Goal: Information Seeking & Learning: Learn about a topic

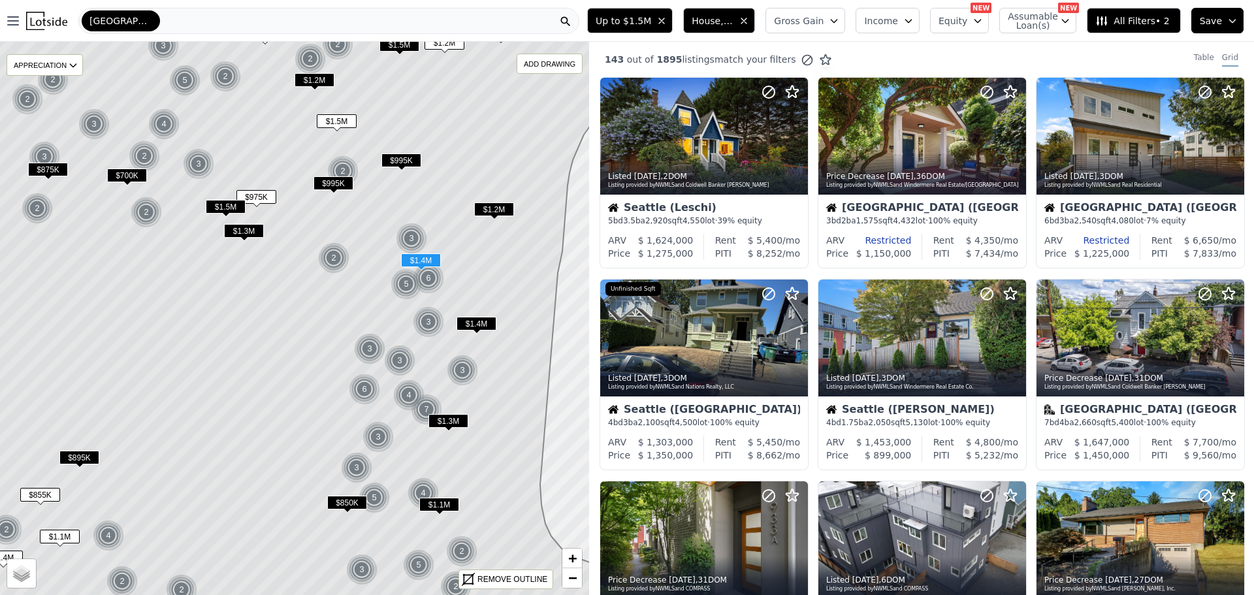
scroll to position [439, 0]
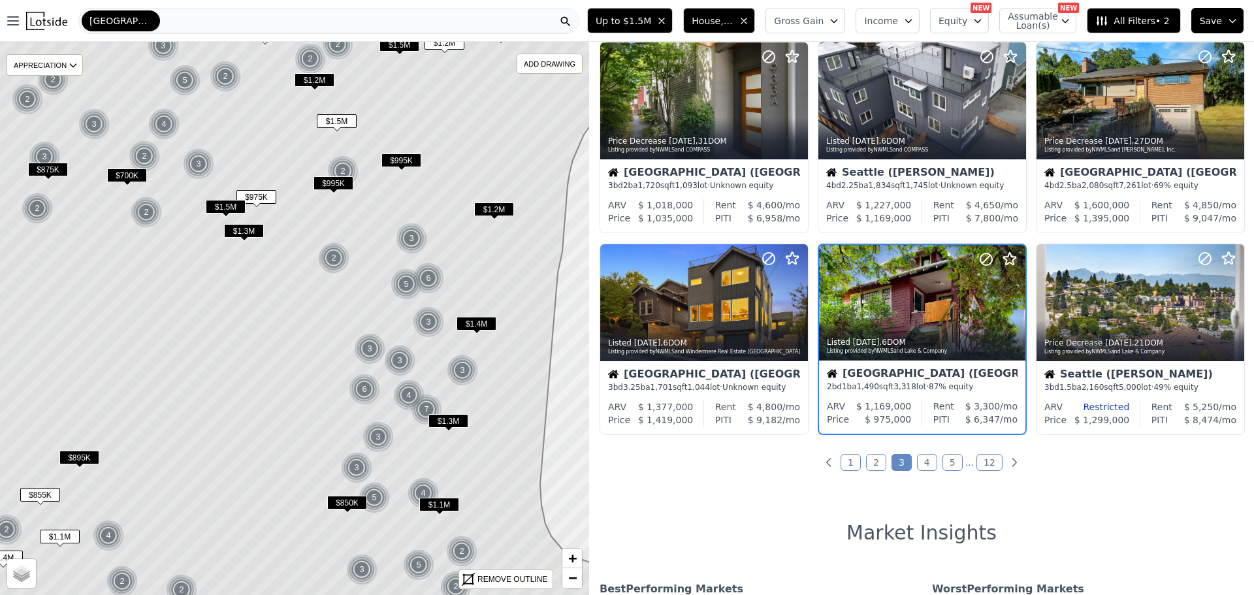
click at [846, 461] on link "1" at bounding box center [850, 462] width 20 height 17
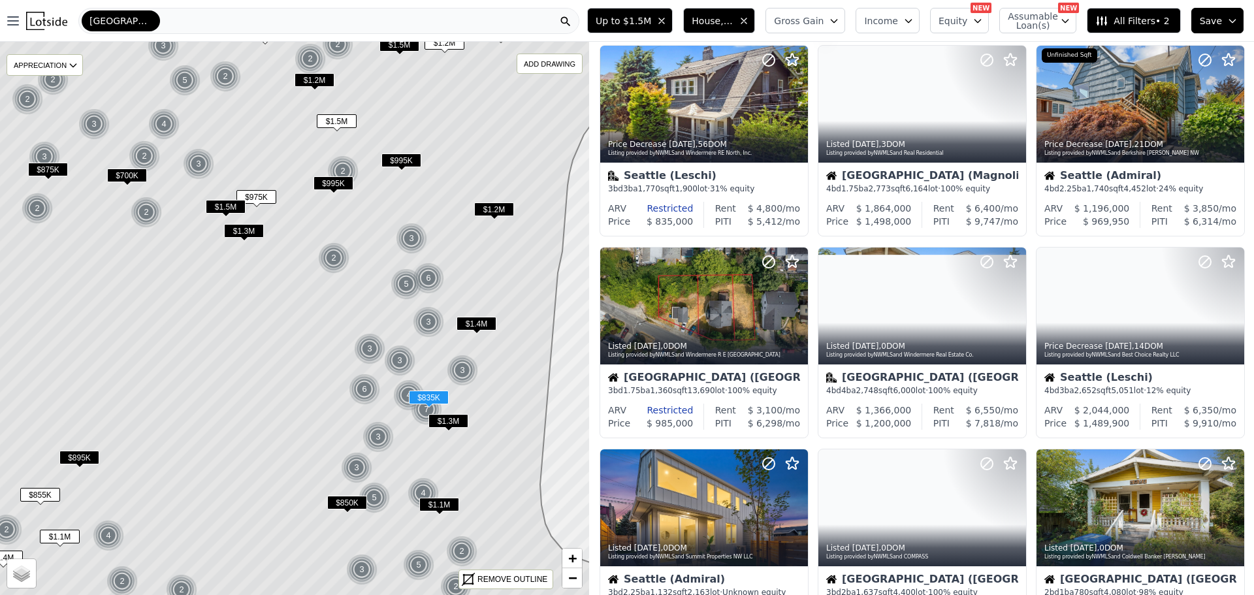
scroll to position [0, 0]
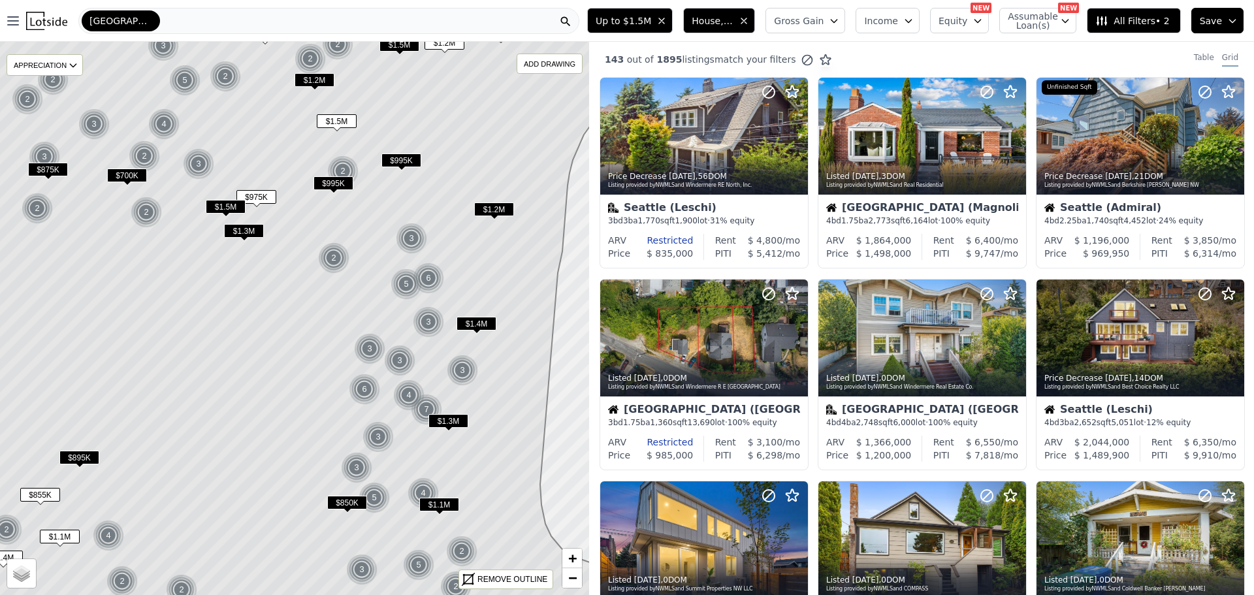
click at [311, 77] on span "$1.2M" at bounding box center [314, 80] width 40 height 14
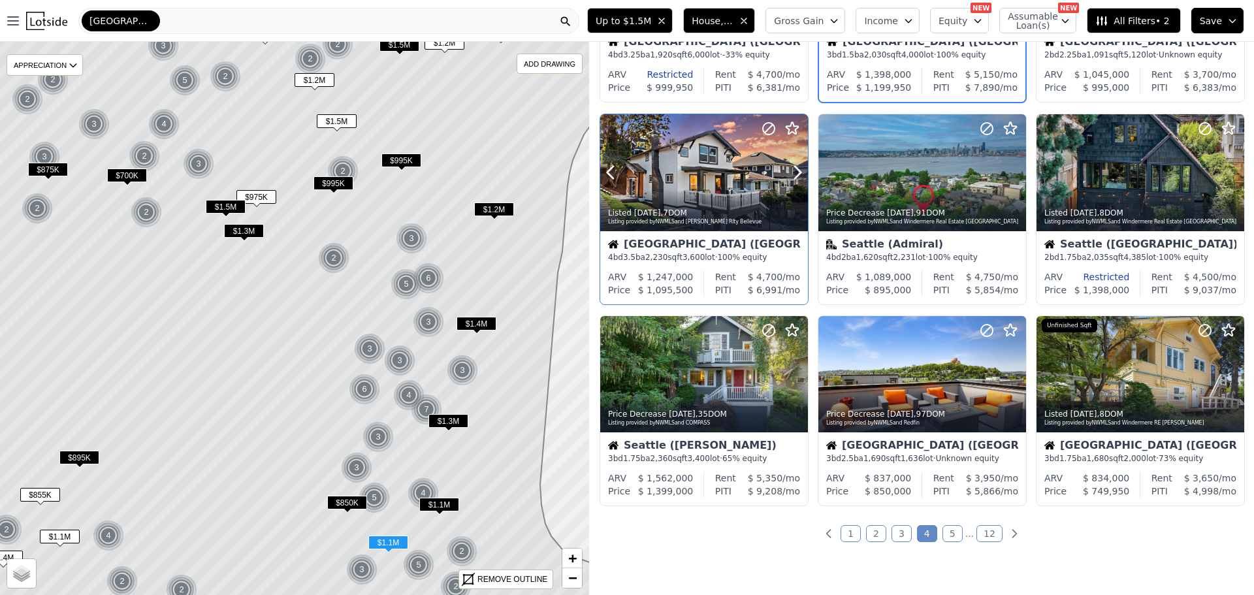
scroll to position [427, 0]
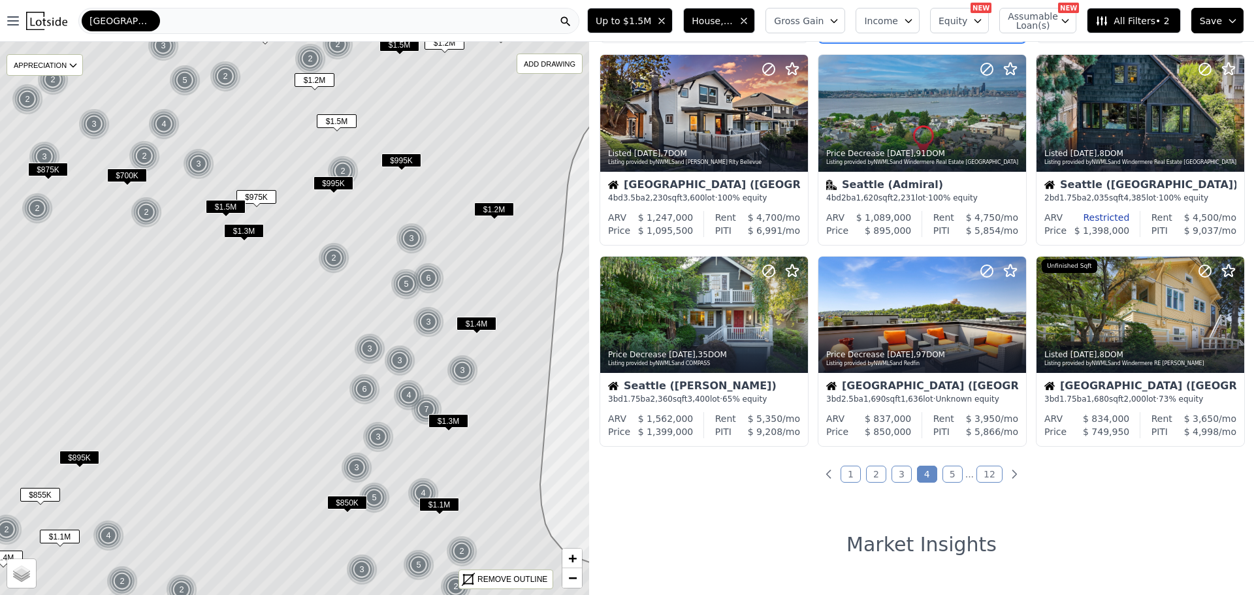
click at [850, 471] on link "1" at bounding box center [850, 474] width 20 height 17
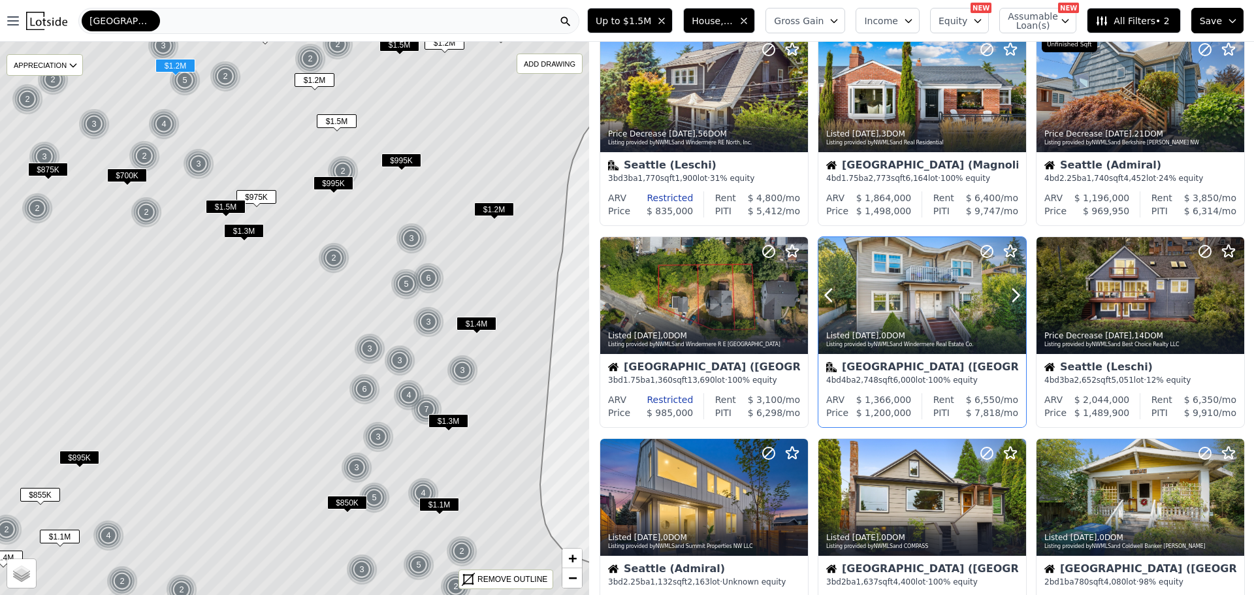
scroll to position [65, 0]
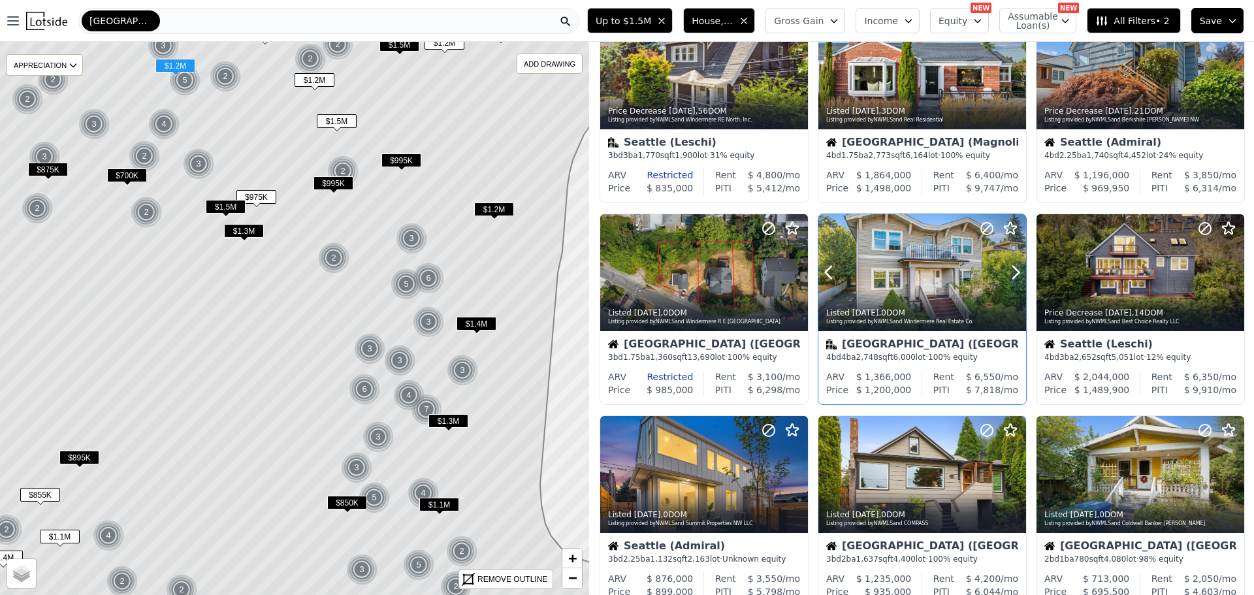
click at [904, 287] on div at bounding box center [922, 272] width 208 height 117
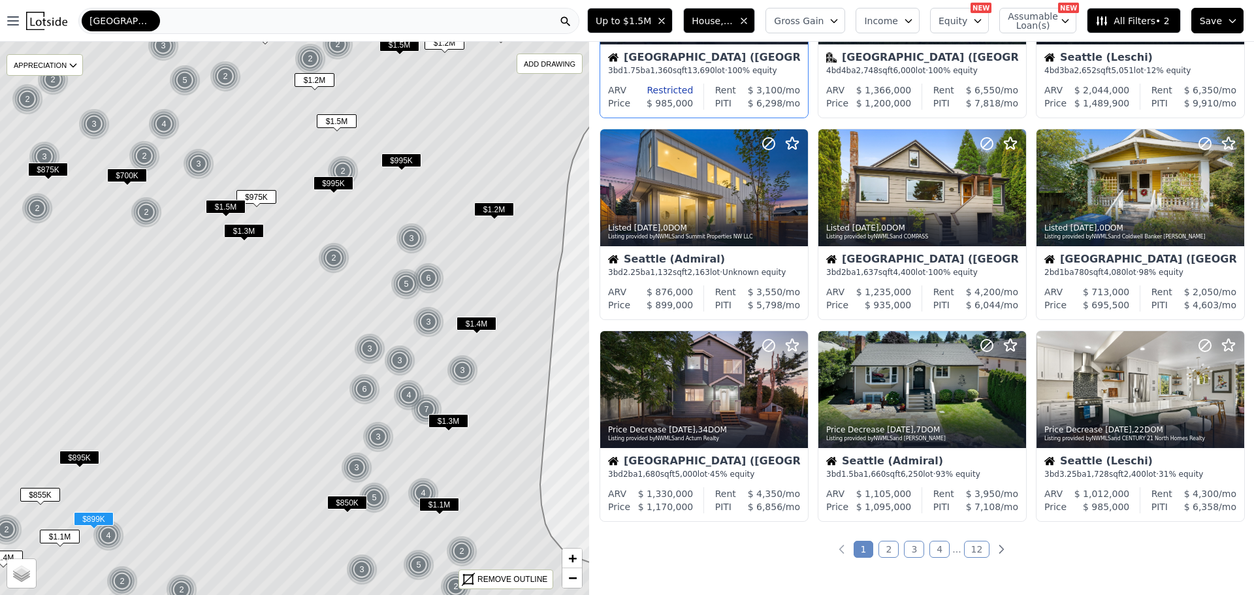
scroll to position [457, 0]
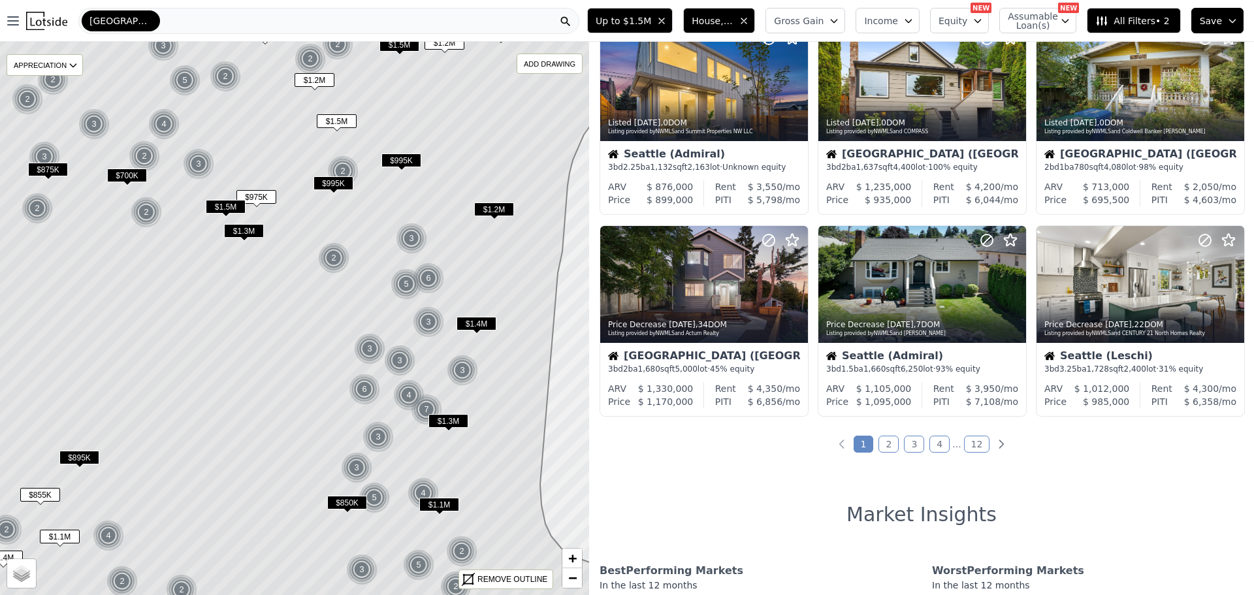
click at [889, 441] on link "2" at bounding box center [888, 444] width 20 height 17
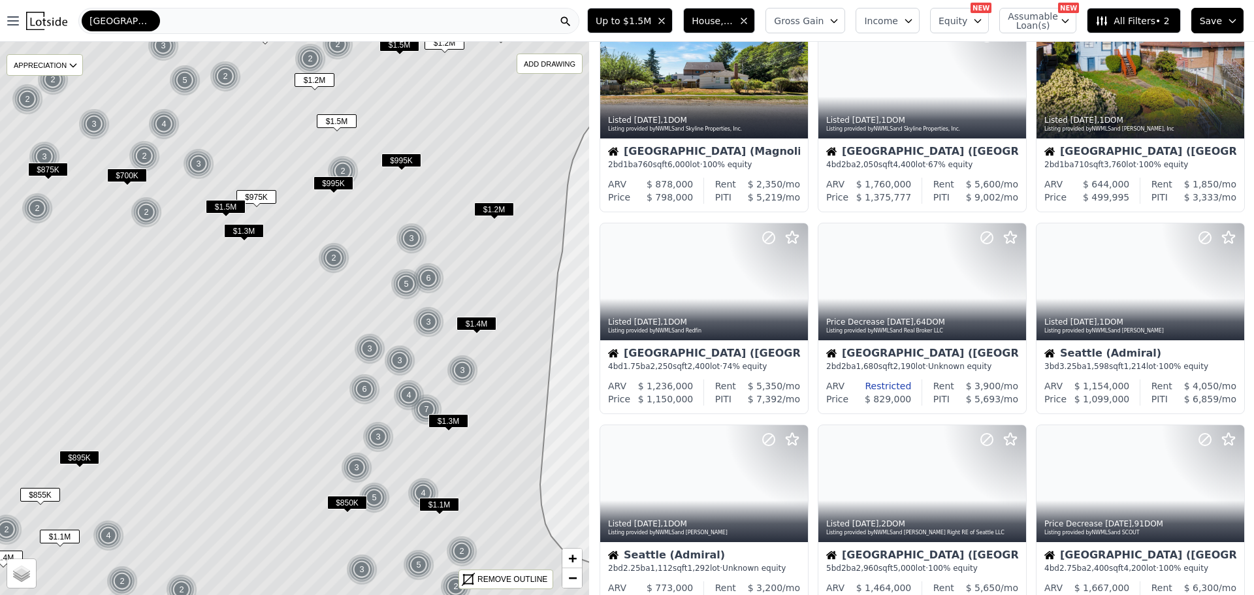
scroll to position [0, 0]
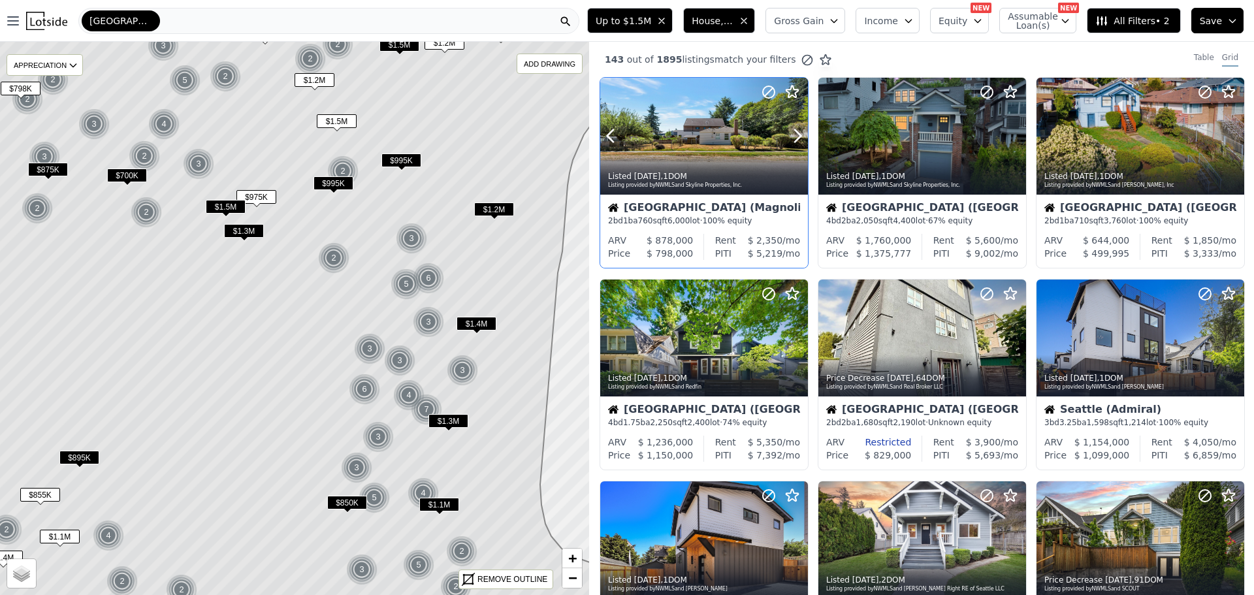
click at [674, 148] on div at bounding box center [704, 136] width 208 height 117
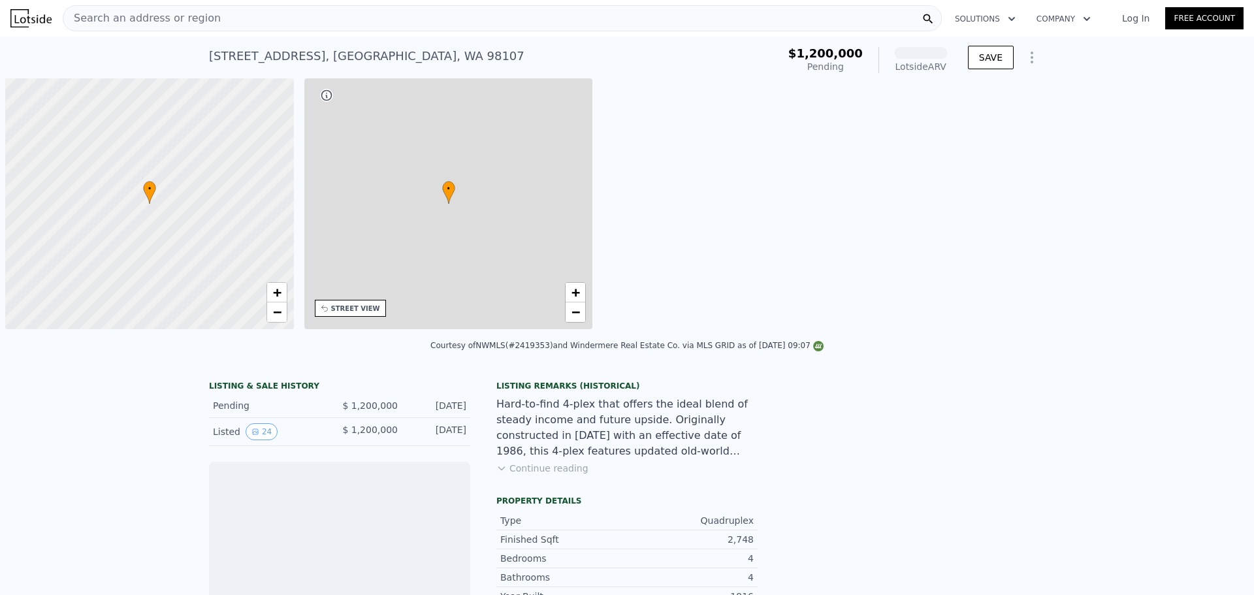
scroll to position [0, 5]
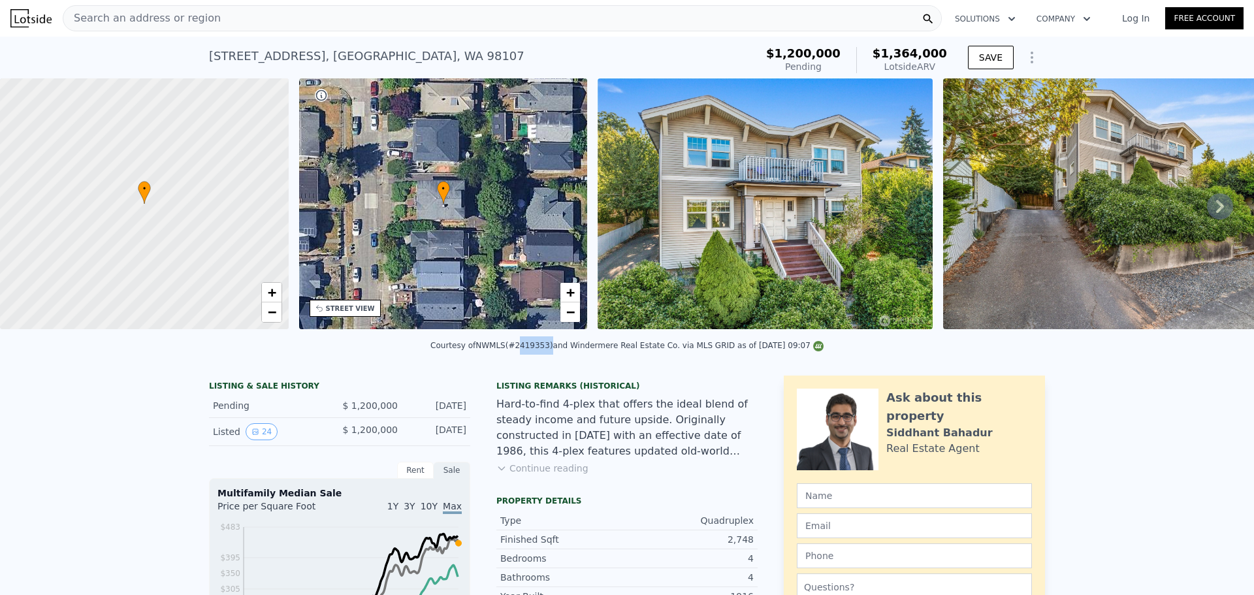
drag, startPoint x: 524, startPoint y: 355, endPoint x: 551, endPoint y: 355, distance: 27.4
click at [551, 350] on div "Courtesy of NWMLS (#2419353) and Windermere Real Estate Co. via MLS GRID as of …" at bounding box center [626, 345] width 393 height 9
copy div "2419353"
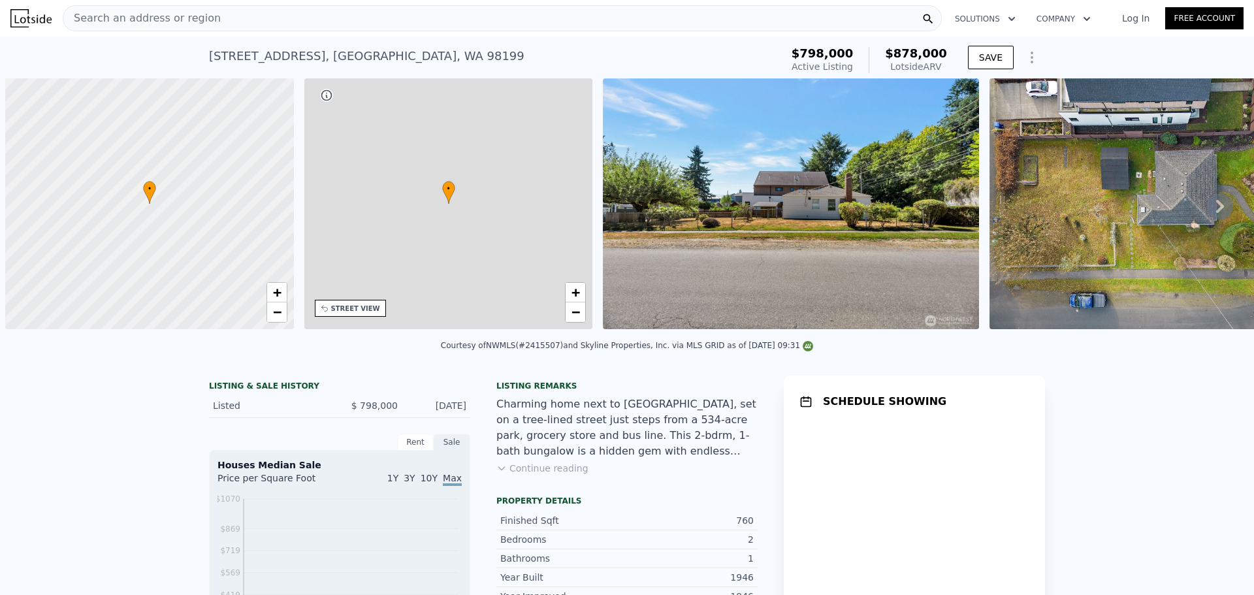
scroll to position [0, 5]
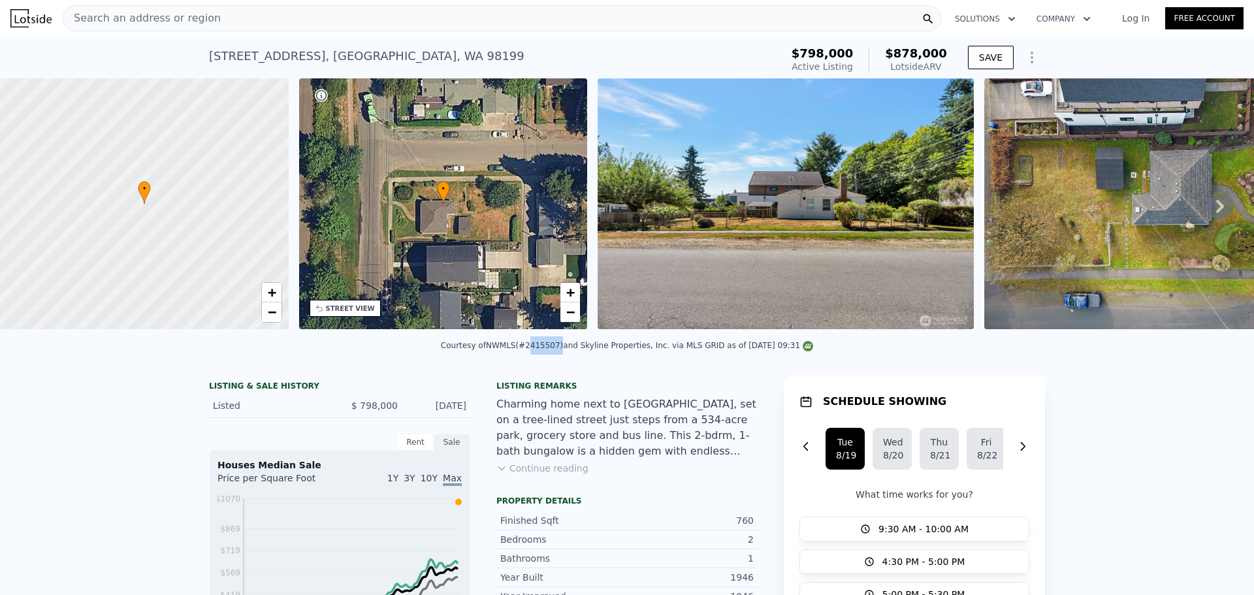
drag, startPoint x: 533, startPoint y: 355, endPoint x: 561, endPoint y: 358, distance: 27.6
click at [561, 350] on div "Courtesy of NWMLS (#2415507) and Skyline Properties, Inc. via MLS GRID as of 08…" at bounding box center [627, 345] width 372 height 9
copy div "2415507"
